Goal: Find specific page/section: Find specific page/section

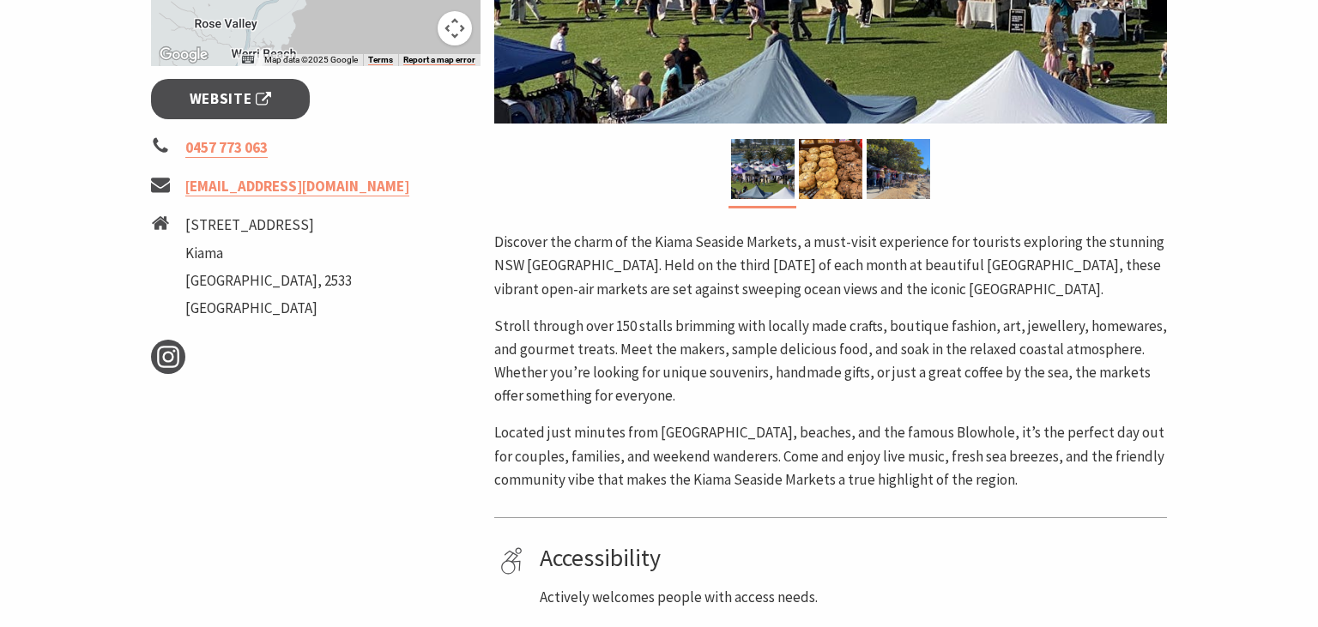
scroll to position [649, 0]
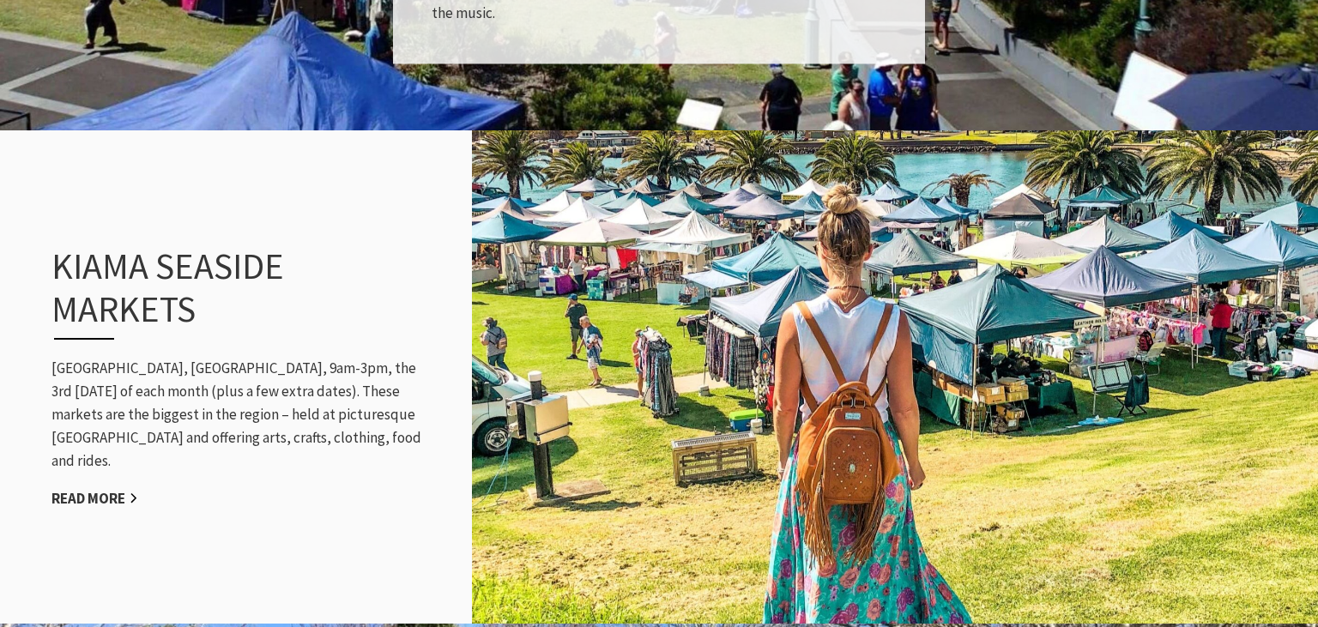
scroll to position [1721, 0]
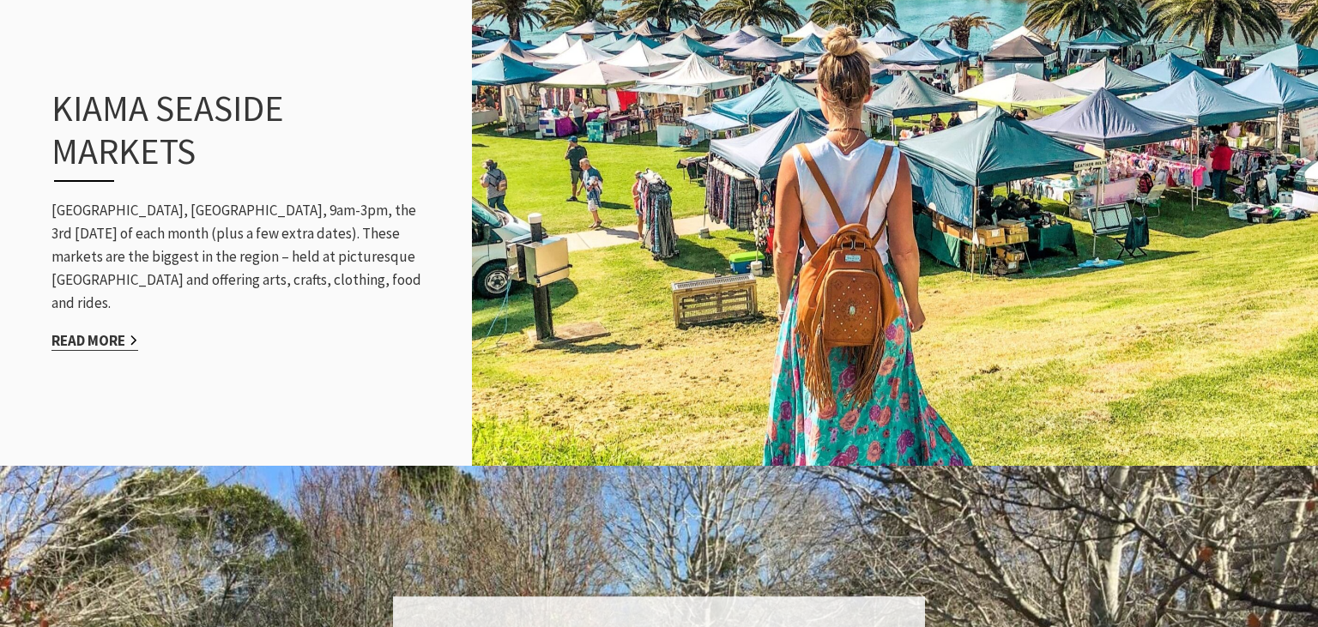
click at [99, 331] on link "Read More" at bounding box center [94, 341] width 87 height 20
